Goal: Complete application form

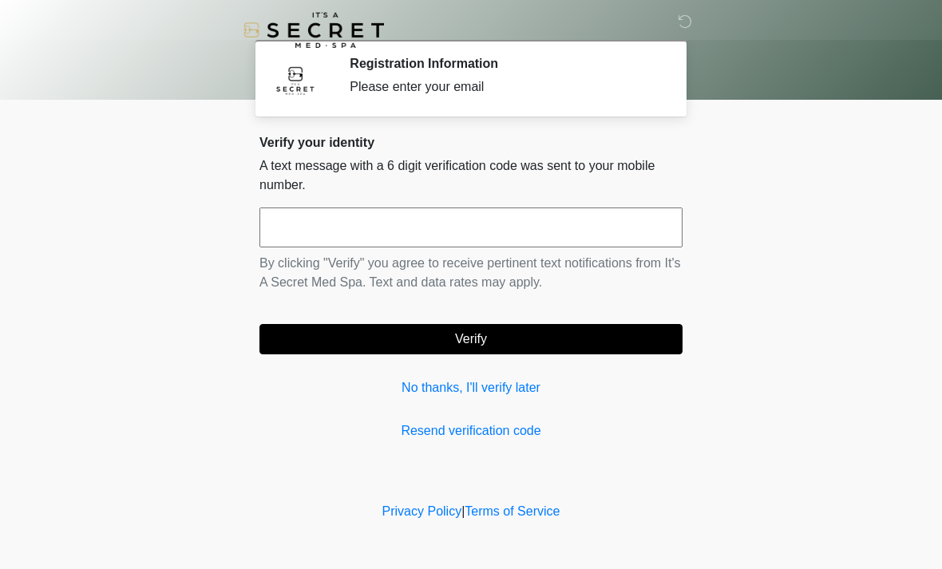
click at [588, 230] on input "text" at bounding box center [471, 228] width 423 height 40
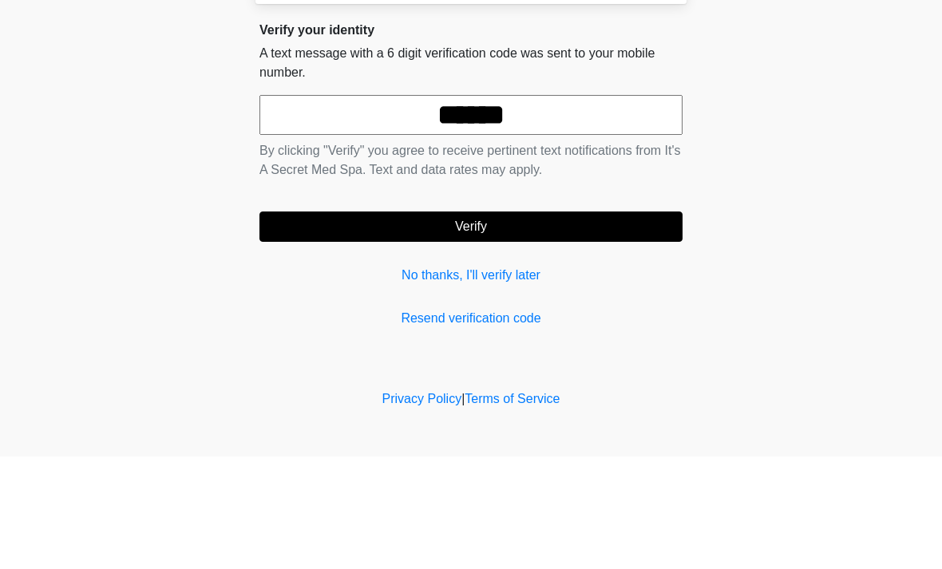
type input "******"
click at [535, 324] on button "Verify" at bounding box center [471, 339] width 423 height 30
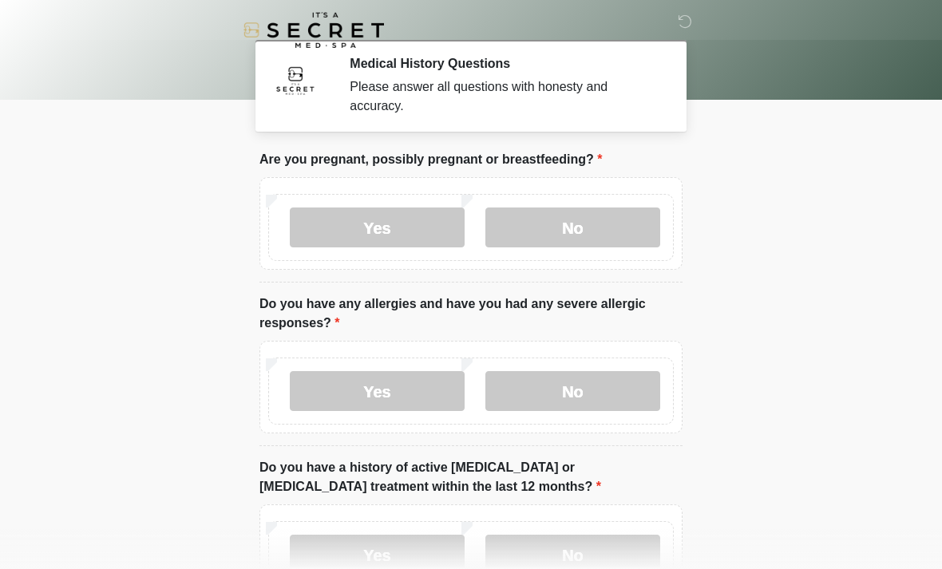
click at [606, 232] on label "No" at bounding box center [573, 228] width 175 height 40
click at [588, 391] on label "No" at bounding box center [573, 391] width 175 height 40
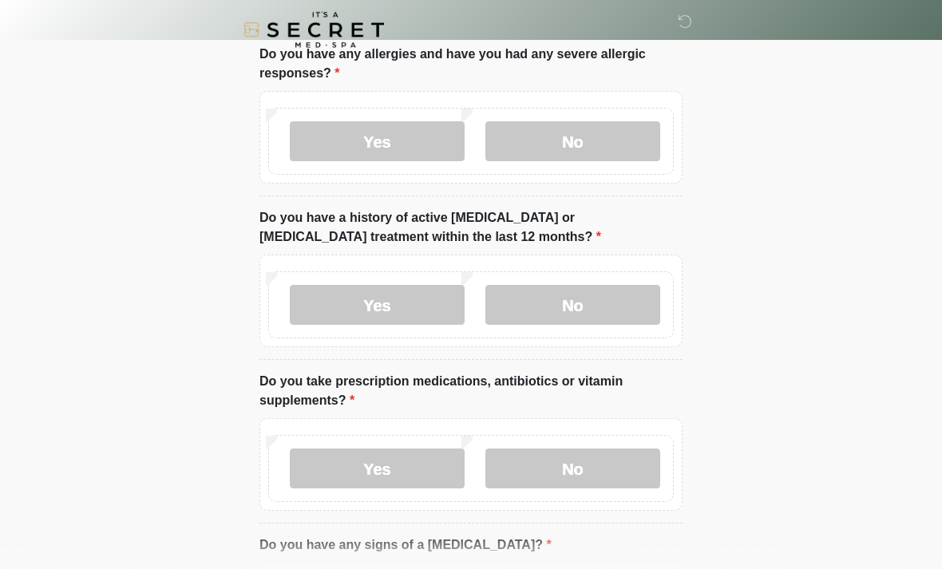
click at [609, 296] on label "No" at bounding box center [573, 306] width 175 height 40
click at [609, 483] on label "No" at bounding box center [573, 469] width 175 height 40
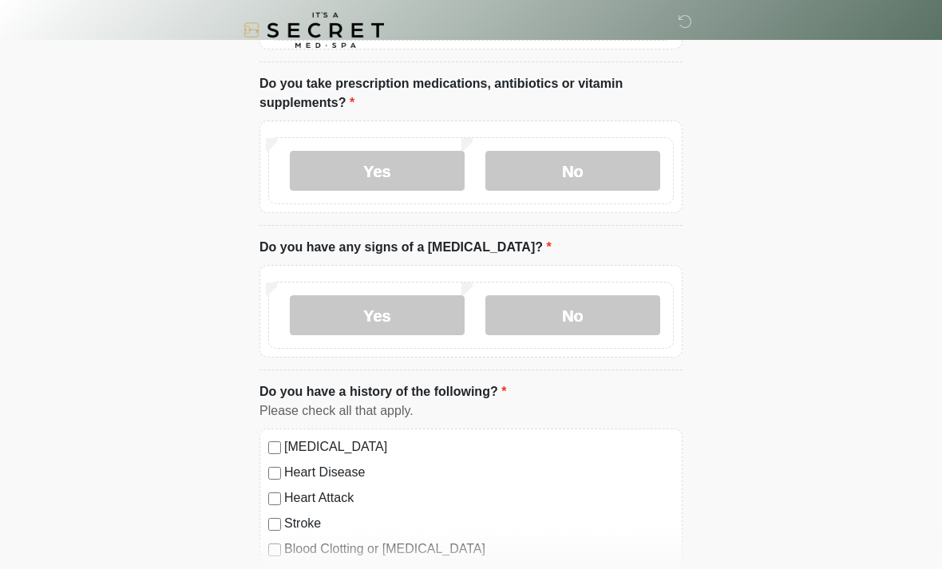
scroll to position [549, 0]
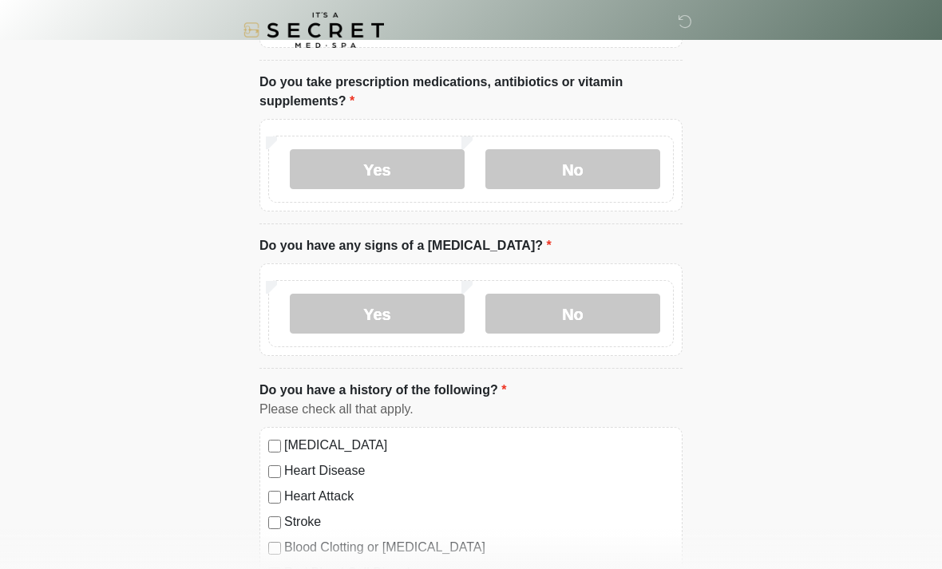
click at [613, 319] on label "No" at bounding box center [573, 314] width 175 height 40
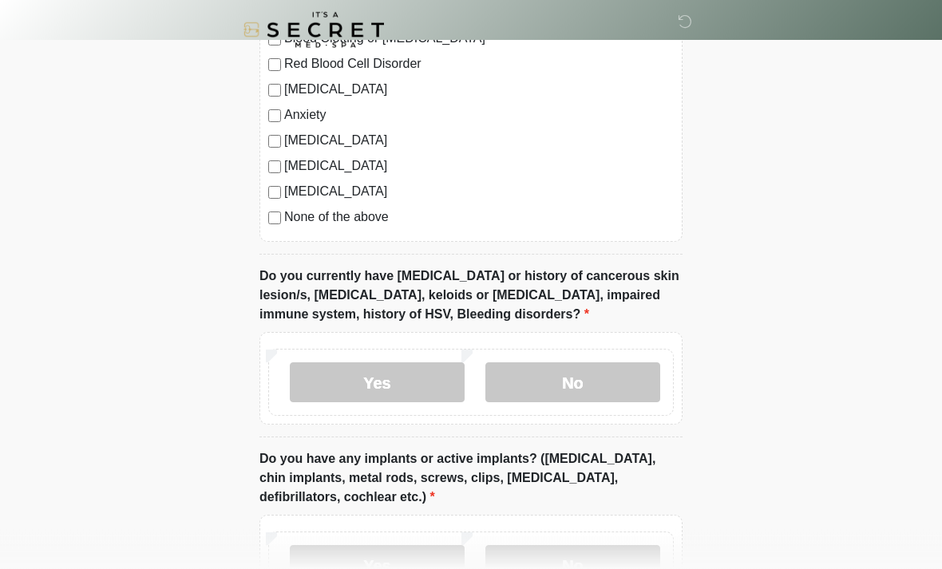
click at [591, 383] on label "No" at bounding box center [573, 383] width 175 height 40
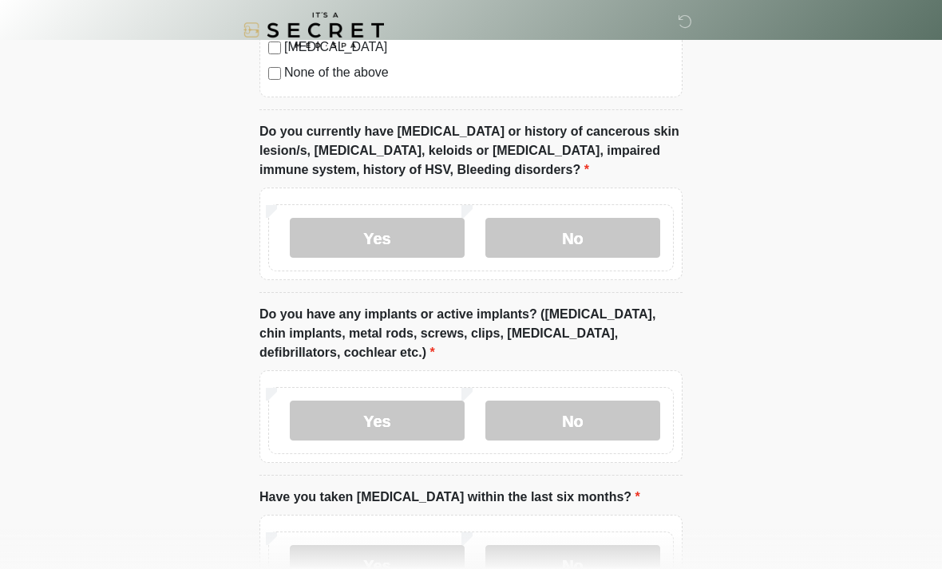
scroll to position [1254, 0]
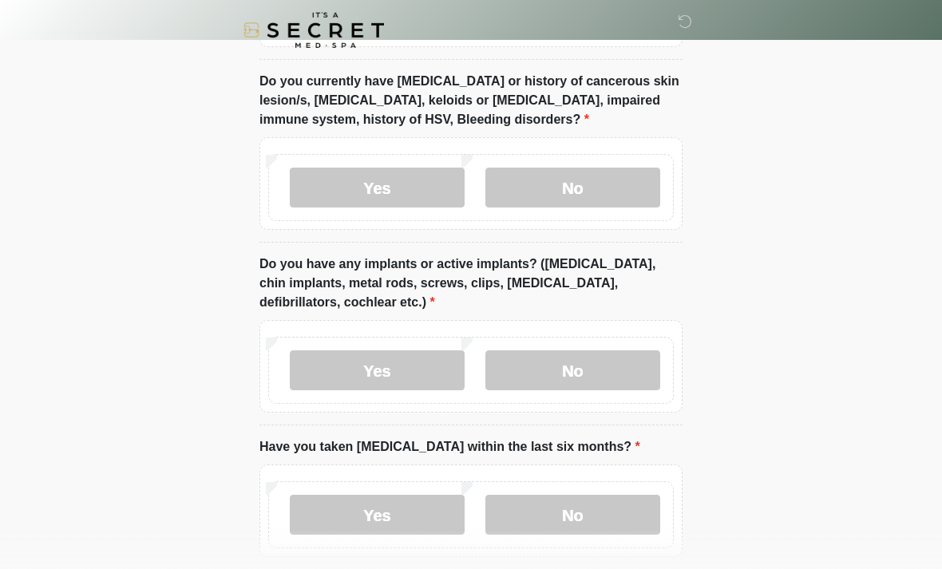
click at [598, 368] on label "No" at bounding box center [573, 371] width 175 height 40
click at [568, 504] on label "No" at bounding box center [573, 515] width 175 height 40
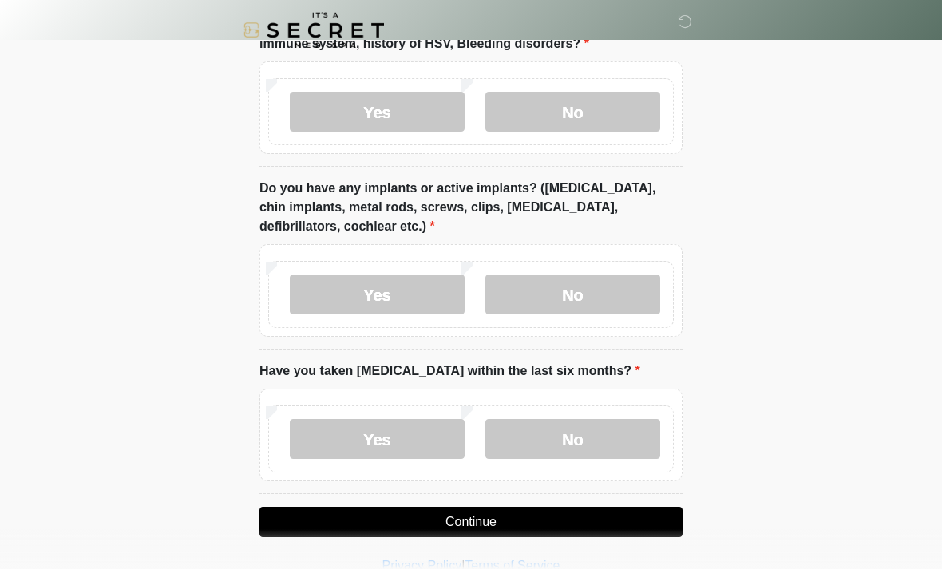
click at [532, 518] on button "Continue" at bounding box center [471, 522] width 423 height 30
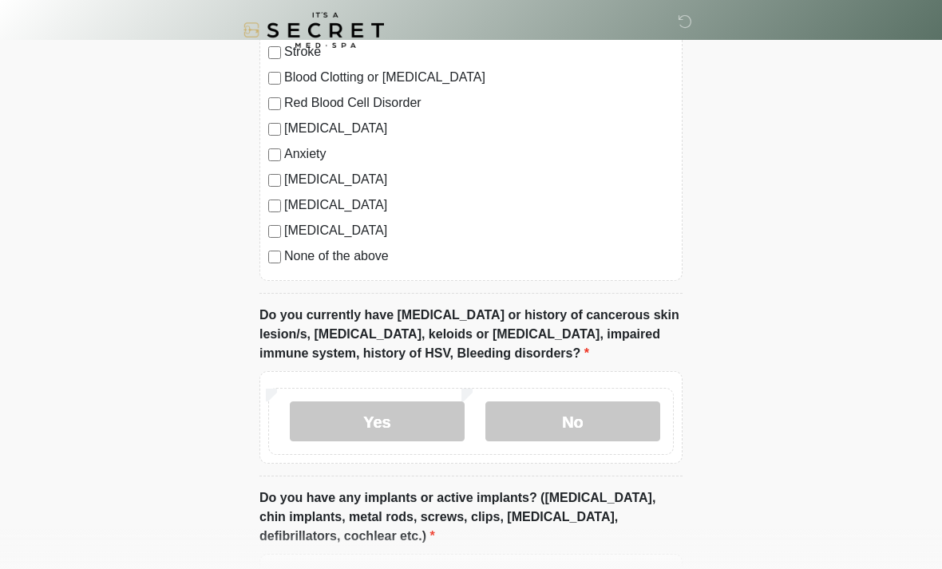
scroll to position [1033, 0]
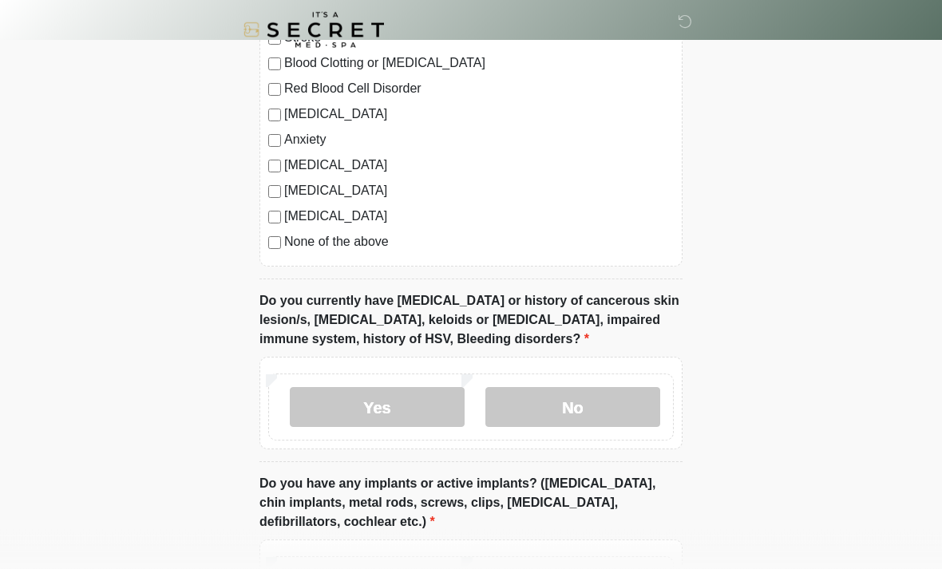
click at [606, 411] on label "No" at bounding box center [573, 408] width 175 height 40
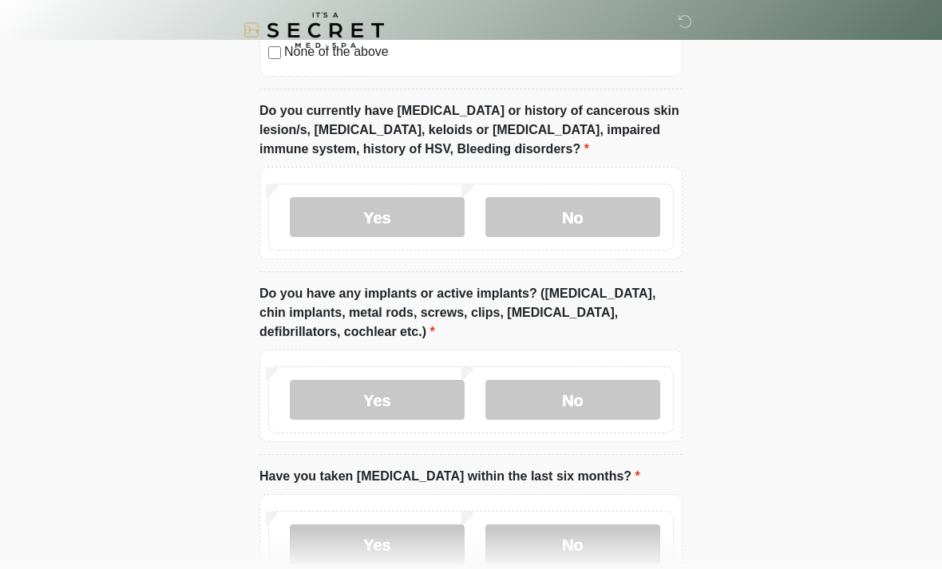
scroll to position [1330, 0]
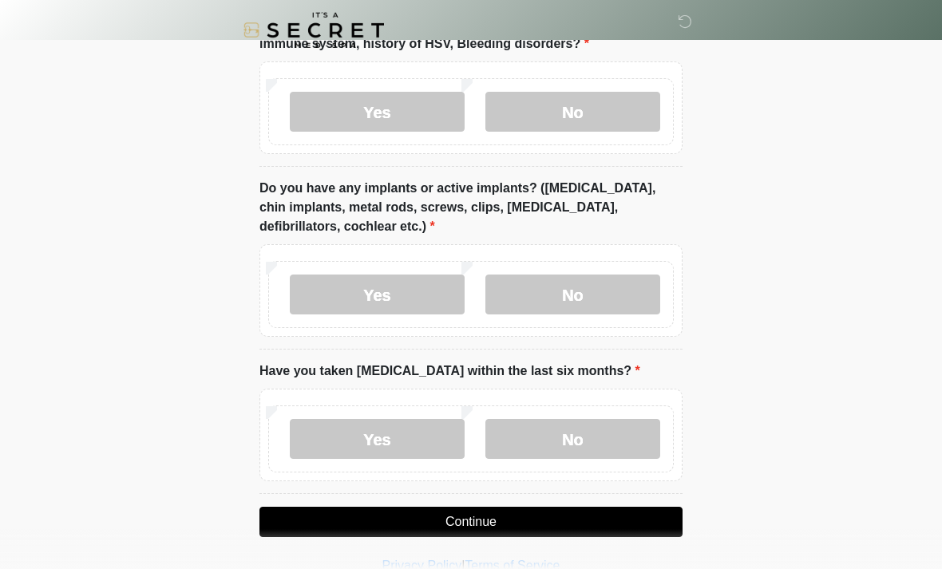
click at [573, 532] on button "Continue" at bounding box center [471, 522] width 423 height 30
click at [550, 526] on button "Continue" at bounding box center [471, 522] width 423 height 30
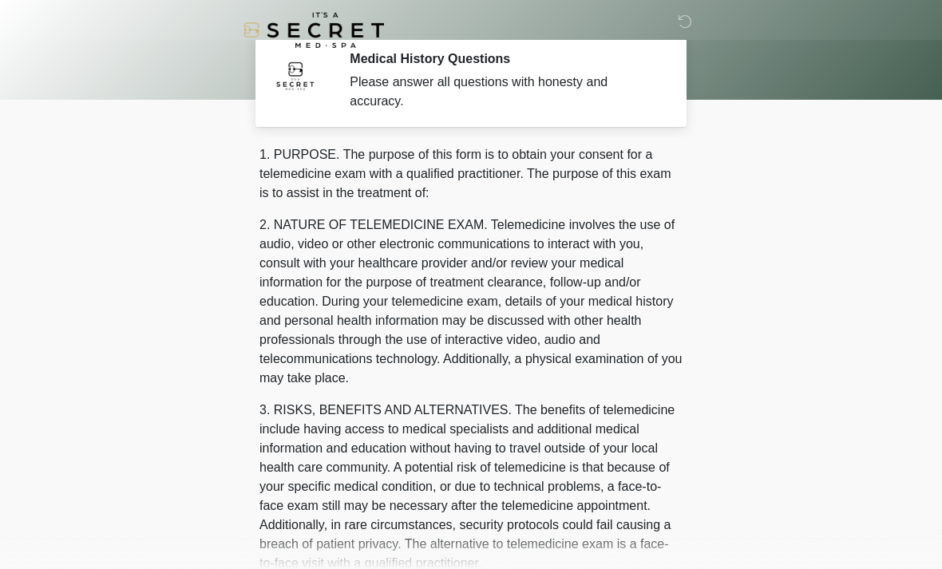
scroll to position [0, 0]
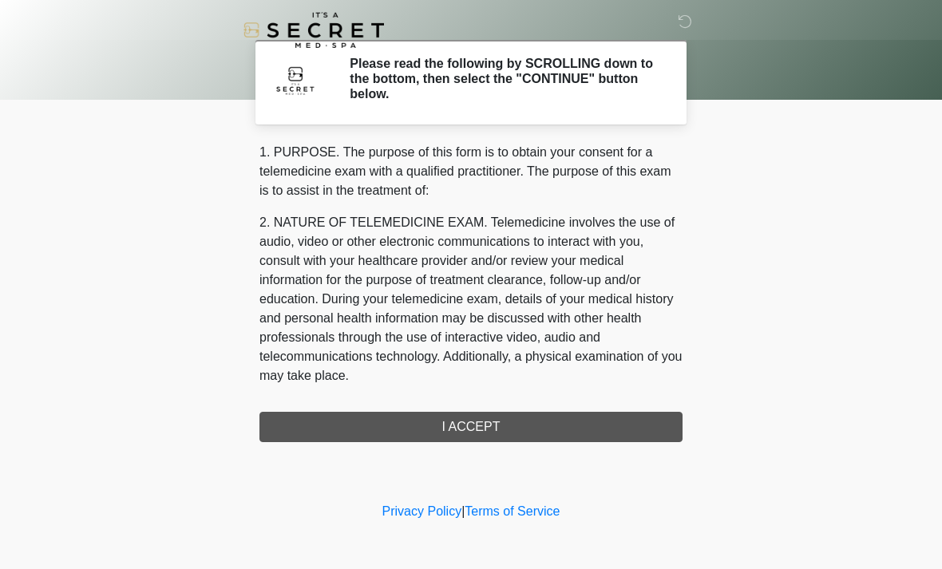
click at [614, 430] on div "1. PURPOSE. The purpose of this form is to obtain your consent for a telemedici…" at bounding box center [471, 292] width 423 height 299
click at [601, 426] on div "1. PURPOSE. The purpose of this form is to obtain your consent for a telemedici…" at bounding box center [471, 292] width 423 height 299
click at [569, 429] on div "1. PURPOSE. The purpose of this form is to obtain your consent for a telemedici…" at bounding box center [471, 292] width 423 height 299
click at [550, 422] on div "1. PURPOSE. The purpose of this form is to obtain your consent for a telemedici…" at bounding box center [471, 292] width 423 height 299
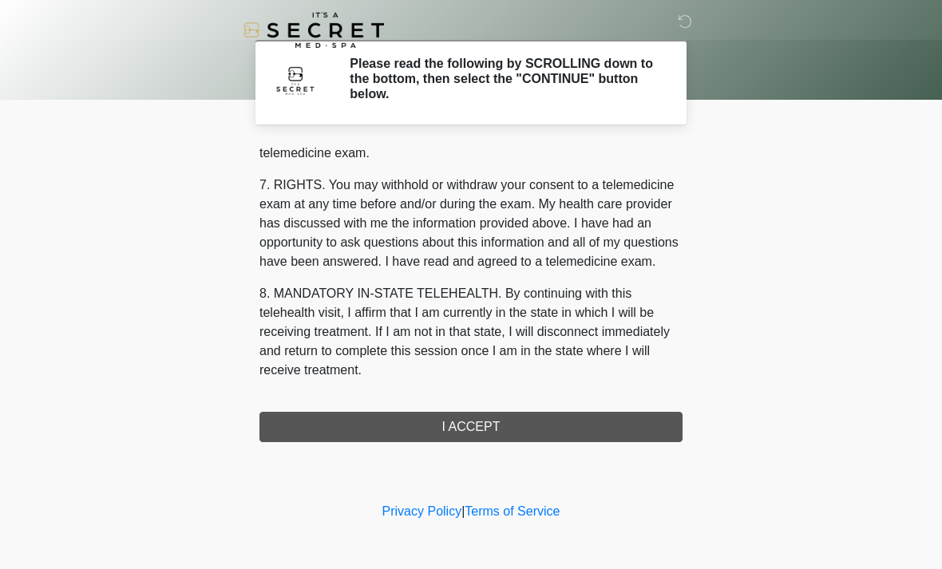
click at [562, 421] on button "I ACCEPT" at bounding box center [471, 427] width 423 height 30
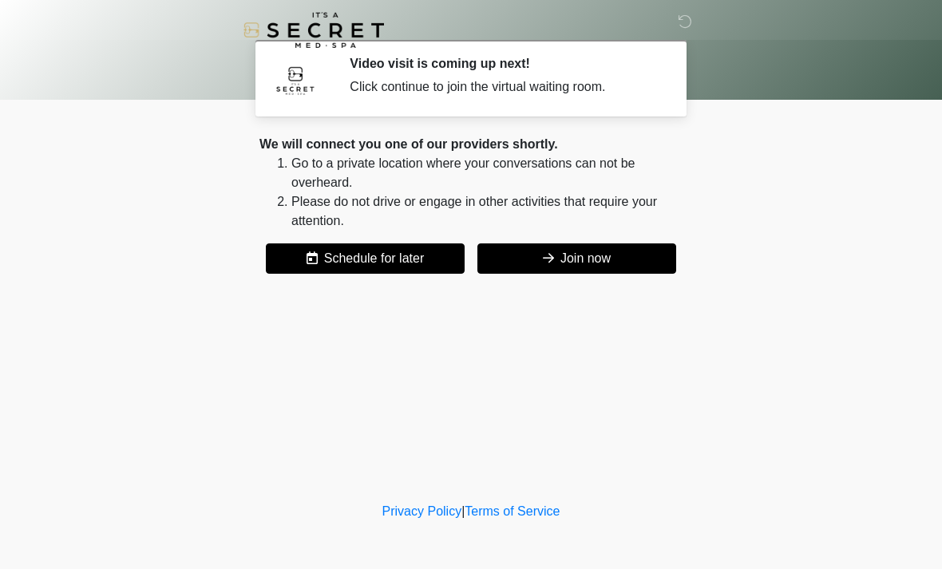
click at [621, 250] on button "Join now" at bounding box center [577, 259] width 199 height 30
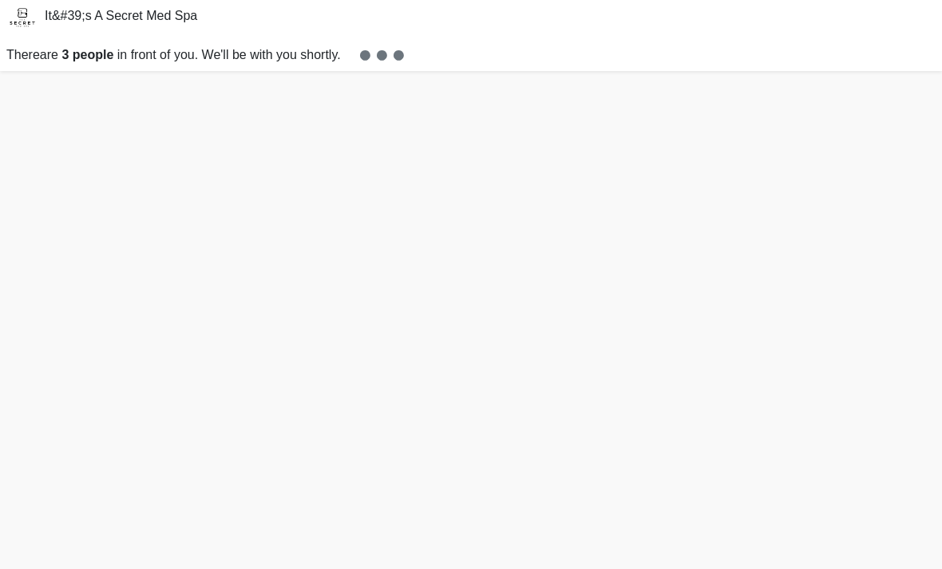
scroll to position [56, 0]
